Goal: Information Seeking & Learning: Learn about a topic

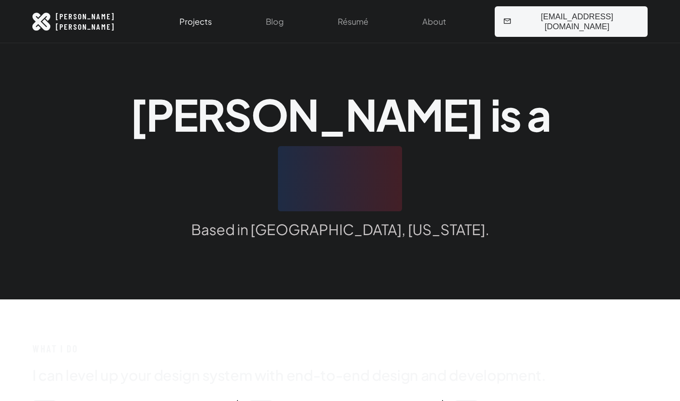
click at [217, 25] on link "Projects" at bounding box center [195, 21] width 43 height 43
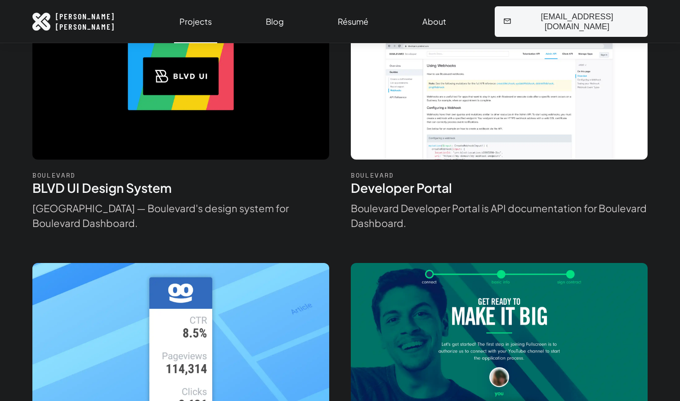
scroll to position [503, 0]
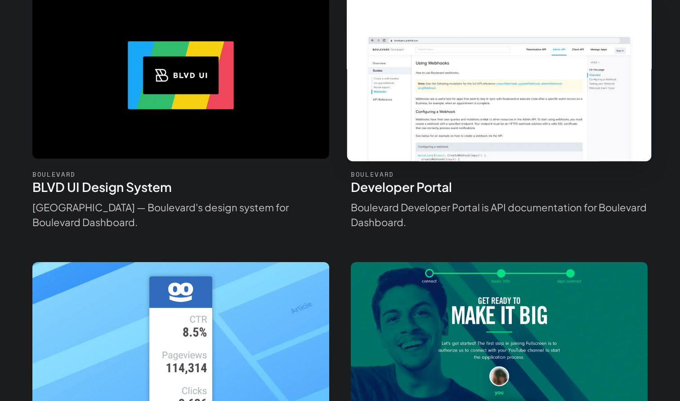
click at [387, 107] on img at bounding box center [499, 75] width 342 height 192
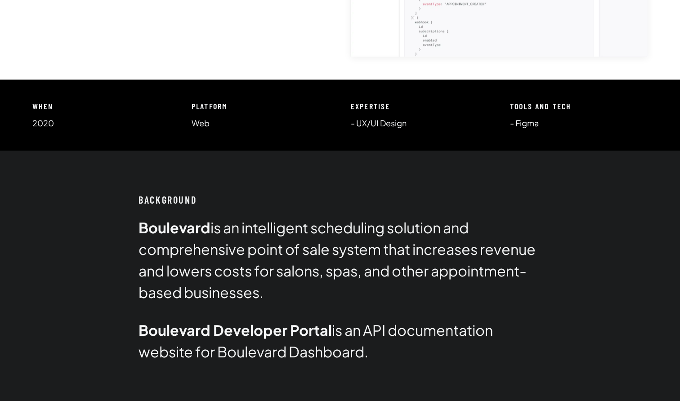
scroll to position [318, 0]
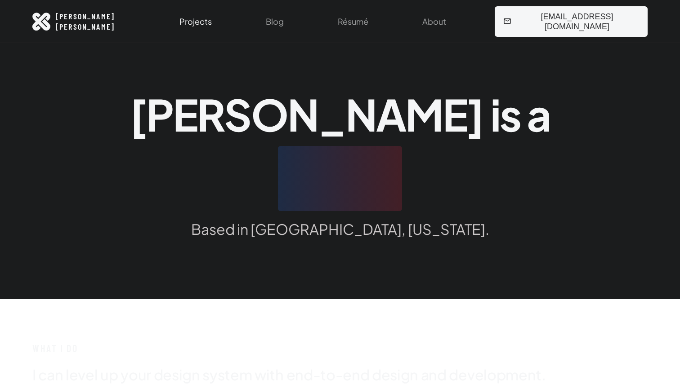
click at [217, 26] on link "Projects" at bounding box center [195, 21] width 43 height 43
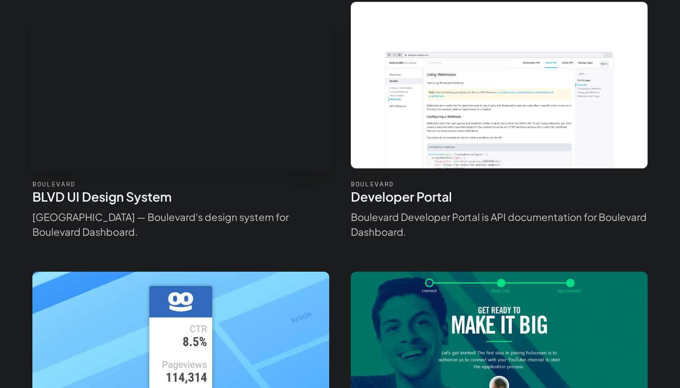
scroll to position [503, 0]
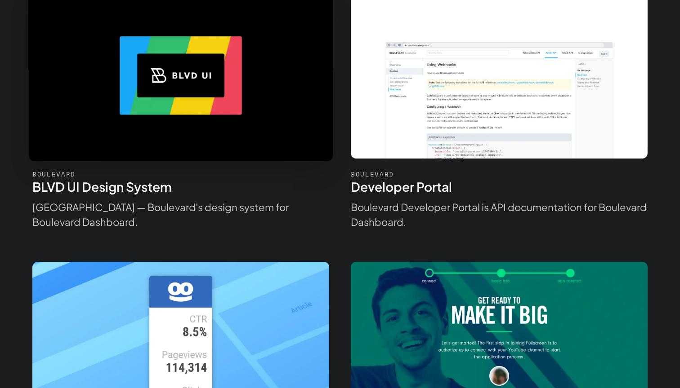
click at [243, 151] on img at bounding box center [180, 75] width 342 height 192
